Goal: Task Accomplishment & Management: Manage account settings

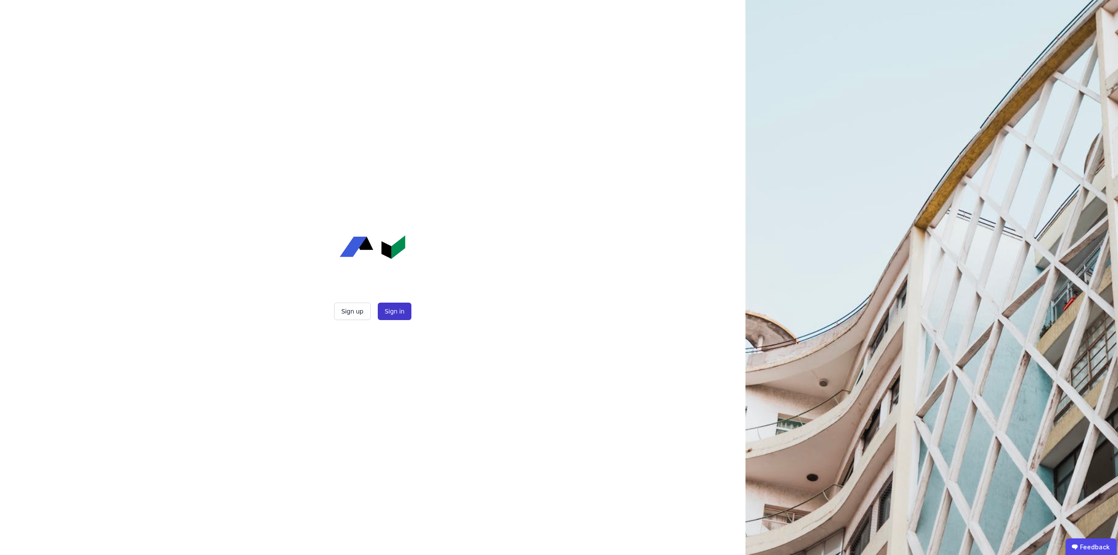
click at [391, 316] on button "Sign in" at bounding box center [395, 311] width 34 height 17
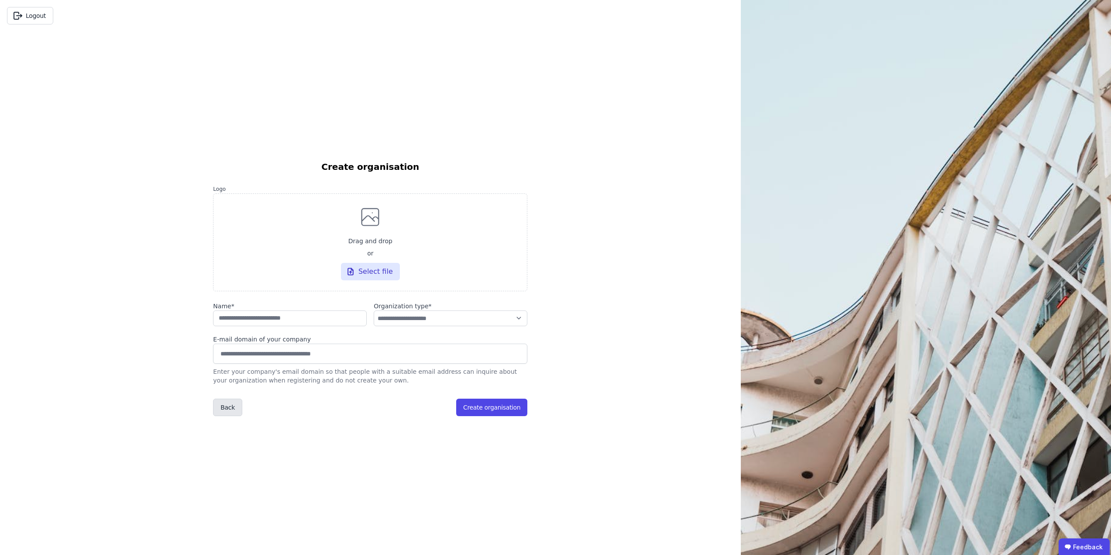
click at [227, 411] on button "Back" at bounding box center [227, 407] width 29 height 17
click at [231, 405] on button "Back" at bounding box center [227, 407] width 29 height 17
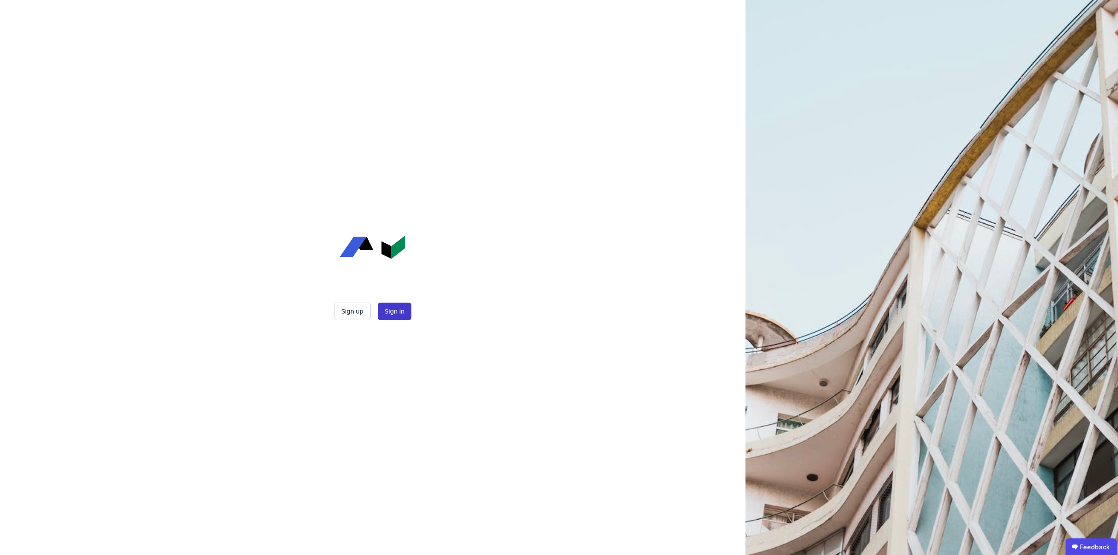
click at [393, 315] on button "Sign in" at bounding box center [395, 311] width 34 height 17
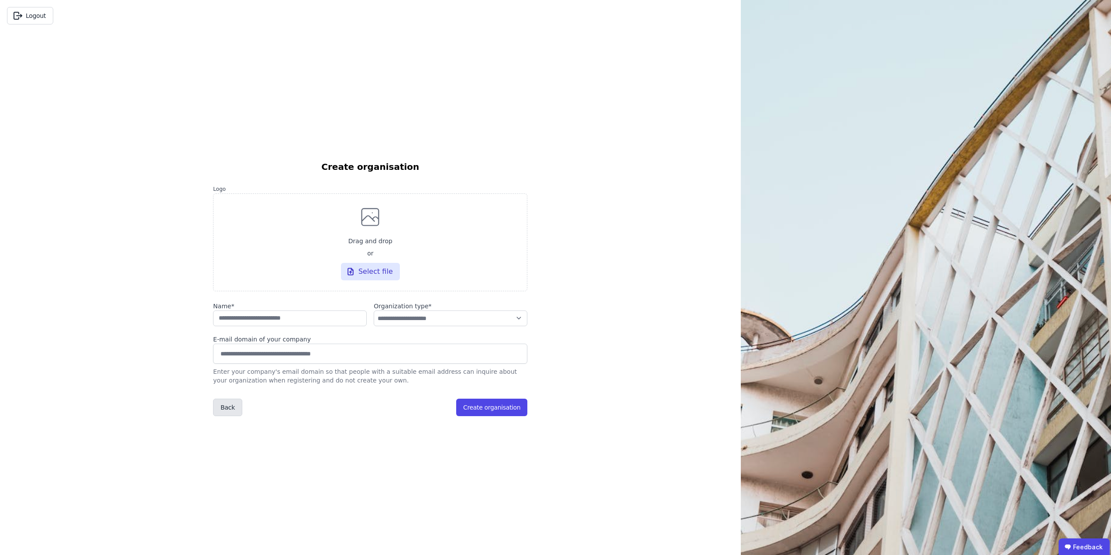
click at [218, 413] on button "Back" at bounding box center [227, 407] width 29 height 17
click at [229, 409] on button "Back" at bounding box center [227, 407] width 29 height 17
click at [31, 15] on button "Logout" at bounding box center [30, 15] width 46 height 17
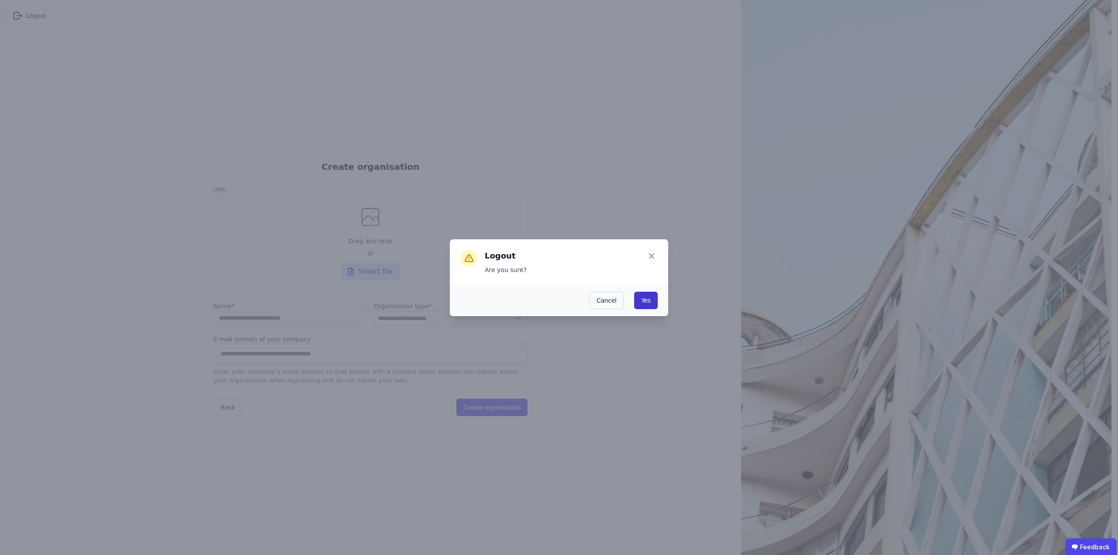
click at [646, 304] on button "Yes" at bounding box center [646, 300] width 24 height 17
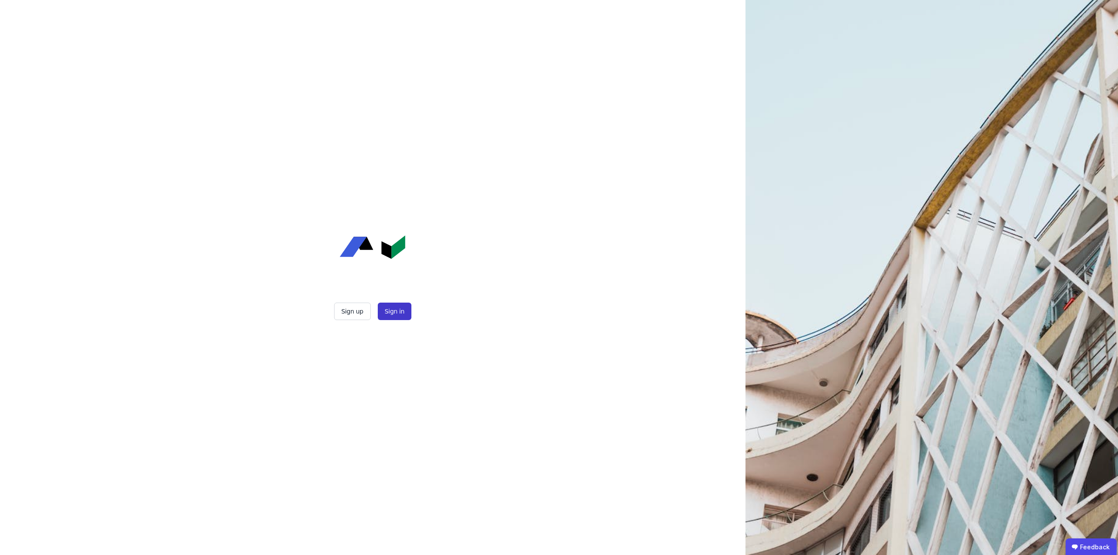
click at [396, 315] on button "Sign in" at bounding box center [395, 311] width 34 height 17
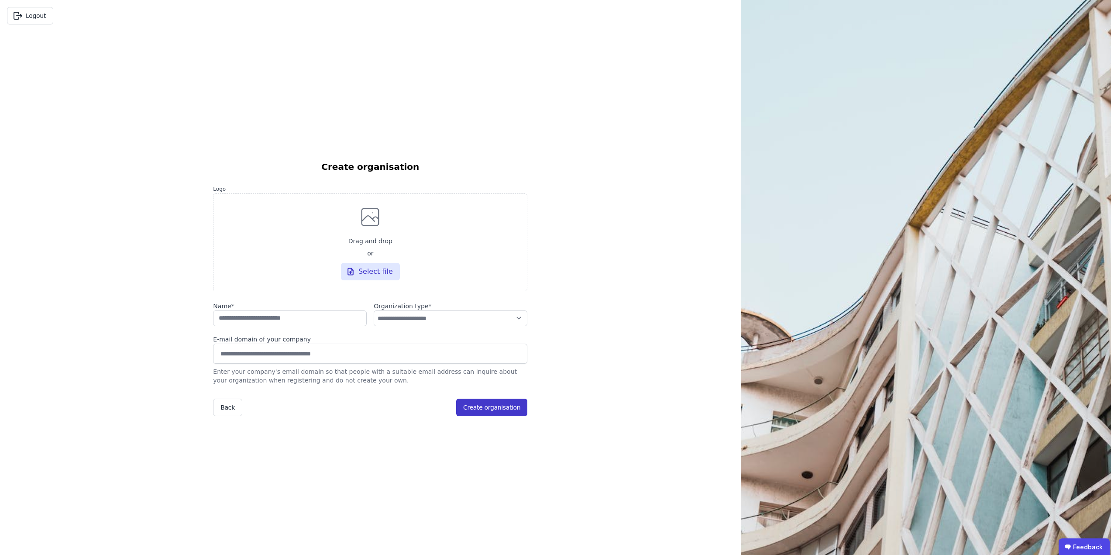
click at [502, 399] on button "Create organisation" at bounding box center [491, 407] width 71 height 17
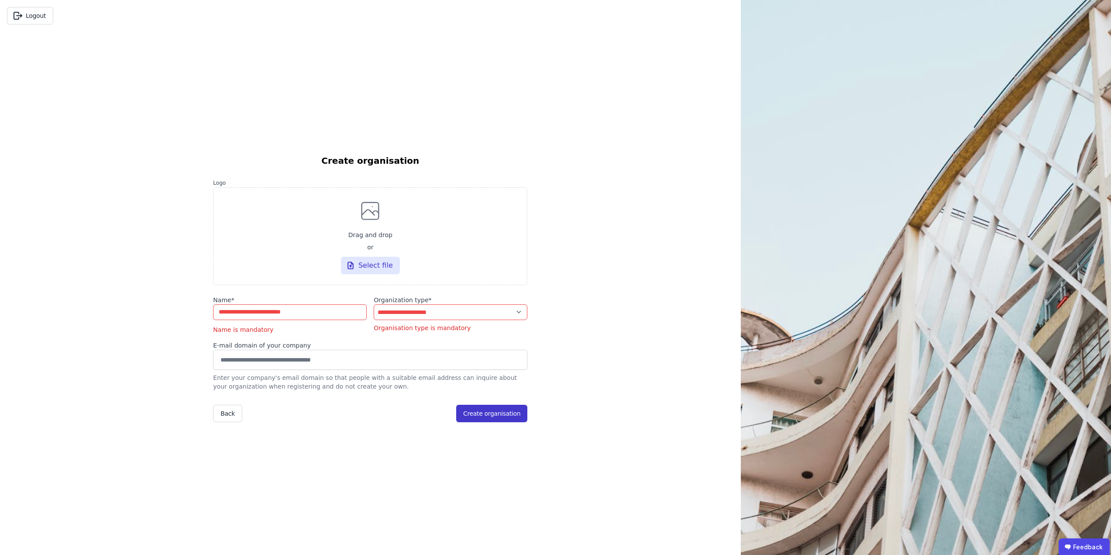
click at [506, 412] on button "Create organisation" at bounding box center [491, 413] width 71 height 17
click at [41, 20] on button "Logout" at bounding box center [30, 15] width 46 height 17
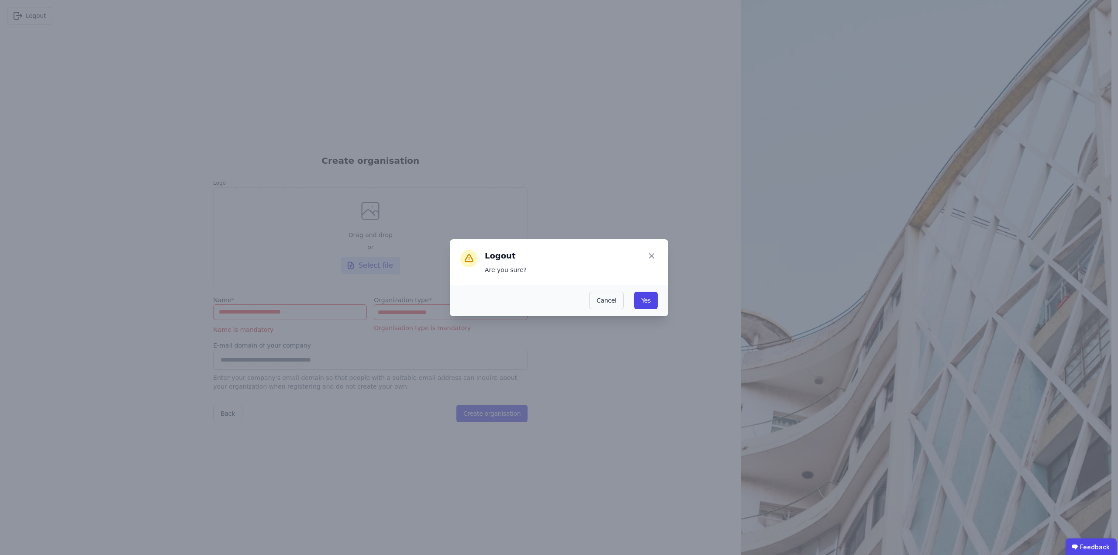
click at [192, 141] on div "Logout Are you sure? Cancel Yes" at bounding box center [559, 277] width 1118 height 555
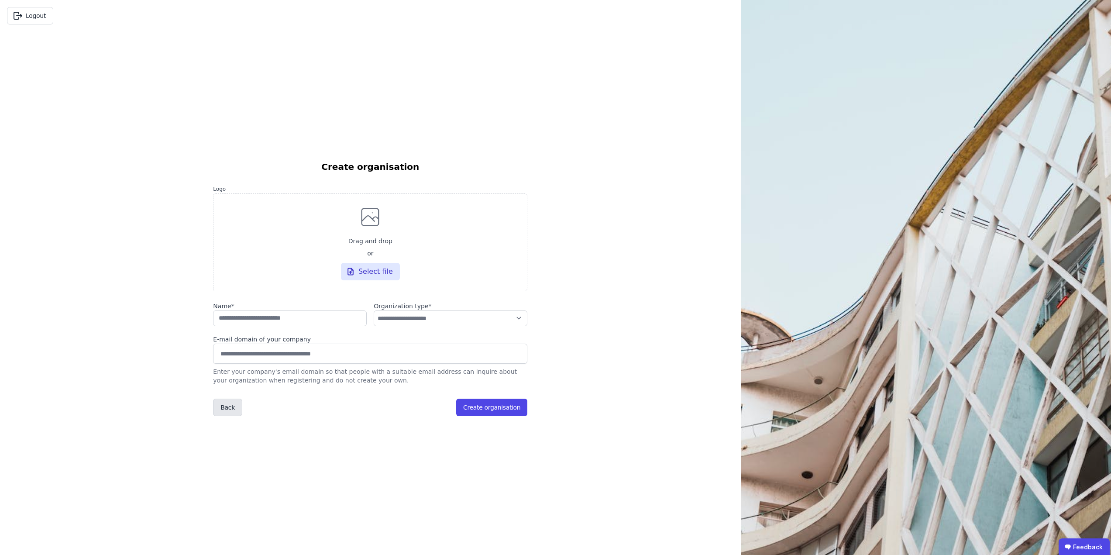
click at [233, 411] on button "Back" at bounding box center [227, 407] width 29 height 17
click at [226, 406] on button "Back" at bounding box center [227, 407] width 29 height 17
click at [30, 18] on button "Logout" at bounding box center [30, 15] width 46 height 17
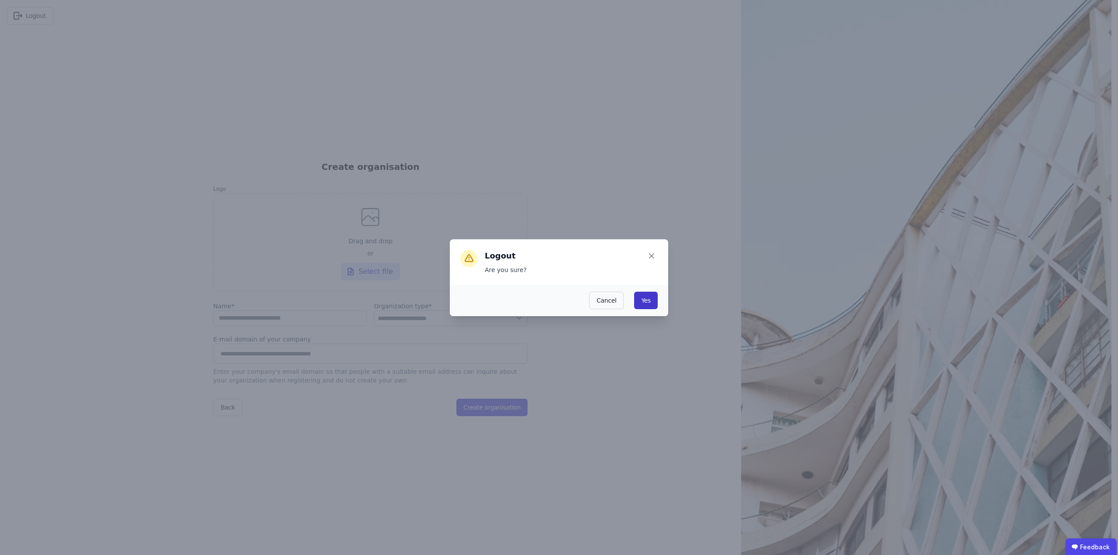
click at [646, 300] on button "Yes" at bounding box center [646, 300] width 24 height 17
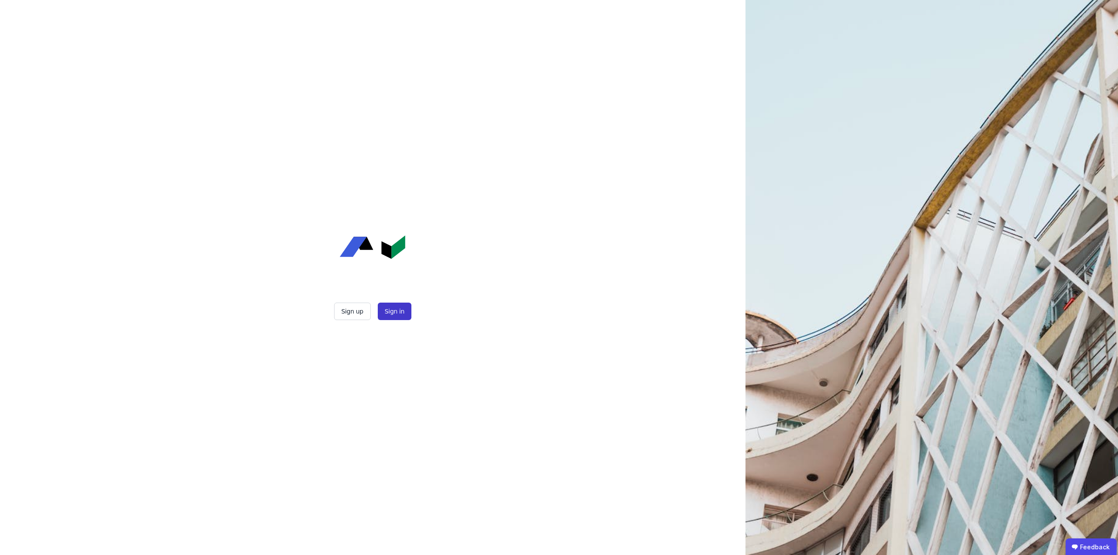
click at [403, 308] on button "Sign in" at bounding box center [395, 311] width 34 height 17
